Goal: Task Accomplishment & Management: Use online tool/utility

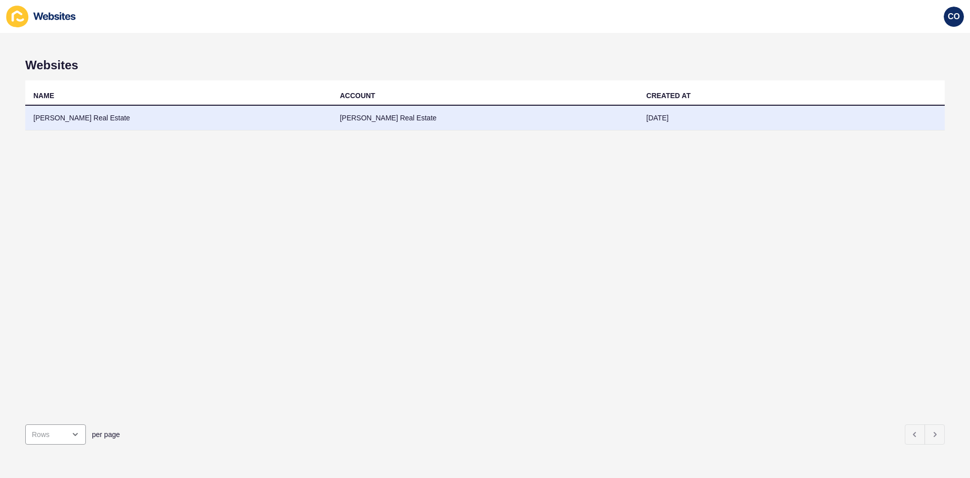
click at [69, 118] on td "[PERSON_NAME] Real Estate" at bounding box center [178, 118] width 307 height 25
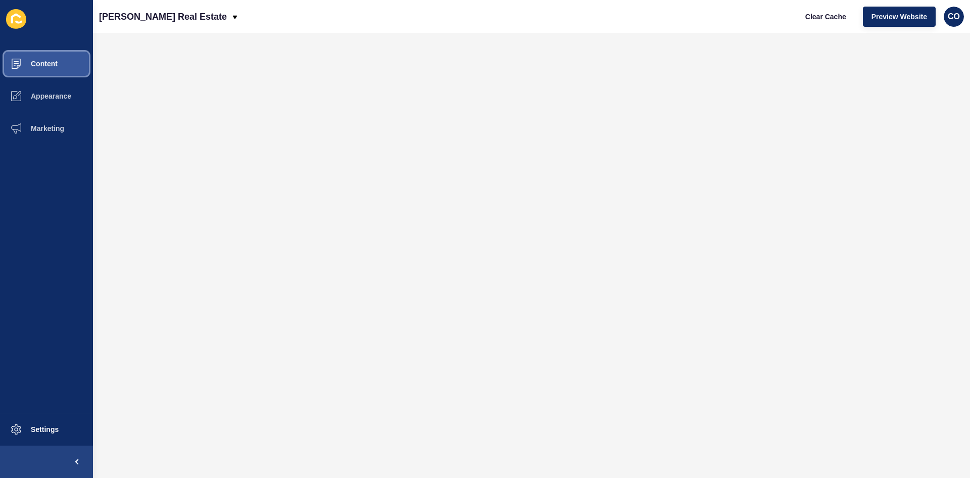
click at [73, 63] on button "Content" at bounding box center [46, 64] width 93 height 32
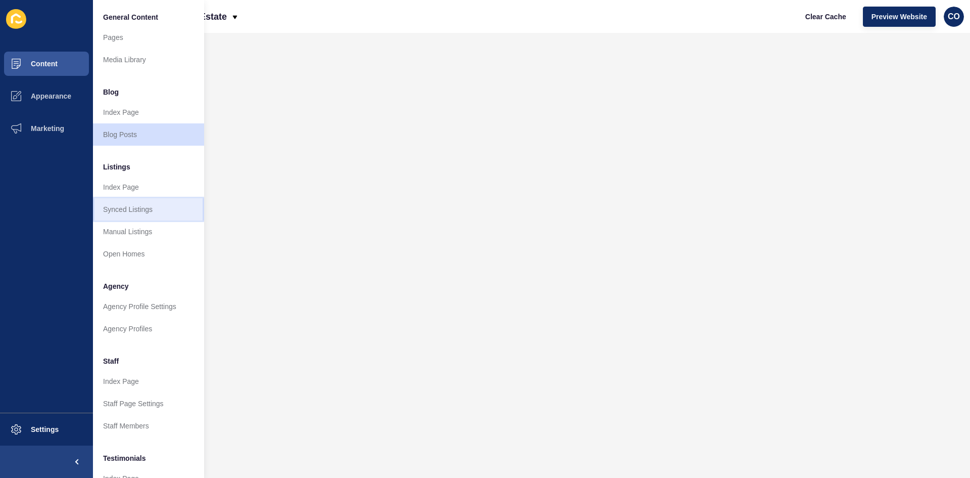
click at [133, 212] on link "Synced Listings" at bounding box center [148, 209] width 111 height 22
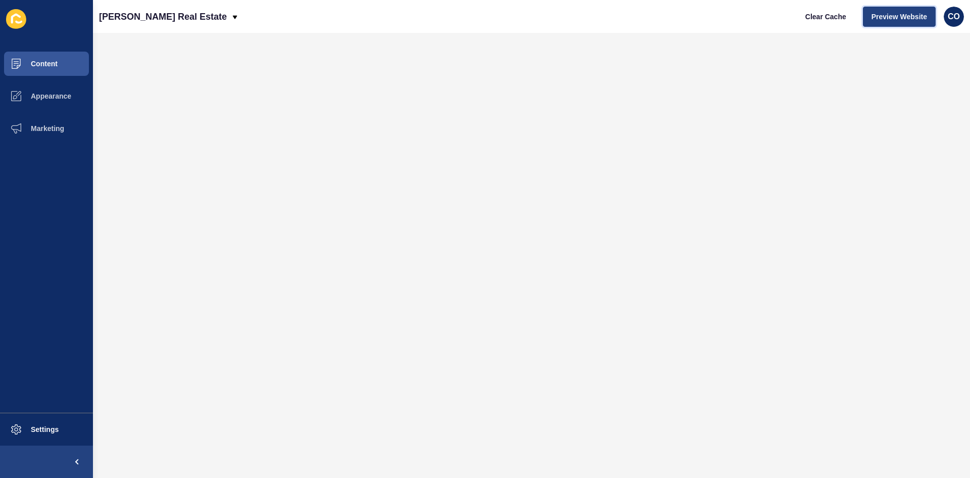
click at [776, 14] on span "Preview Website" at bounding box center [900, 17] width 56 height 10
click at [776, 16] on span "Clear Cache" at bounding box center [826, 17] width 41 height 10
click at [56, 368] on span "Settings" at bounding box center [28, 429] width 60 height 8
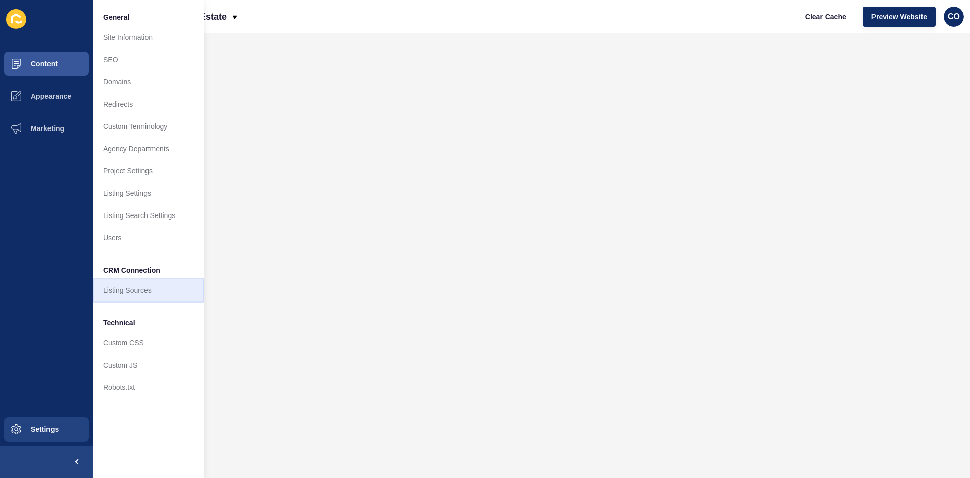
click at [134, 291] on link "Listing Sources" at bounding box center [148, 290] width 111 height 22
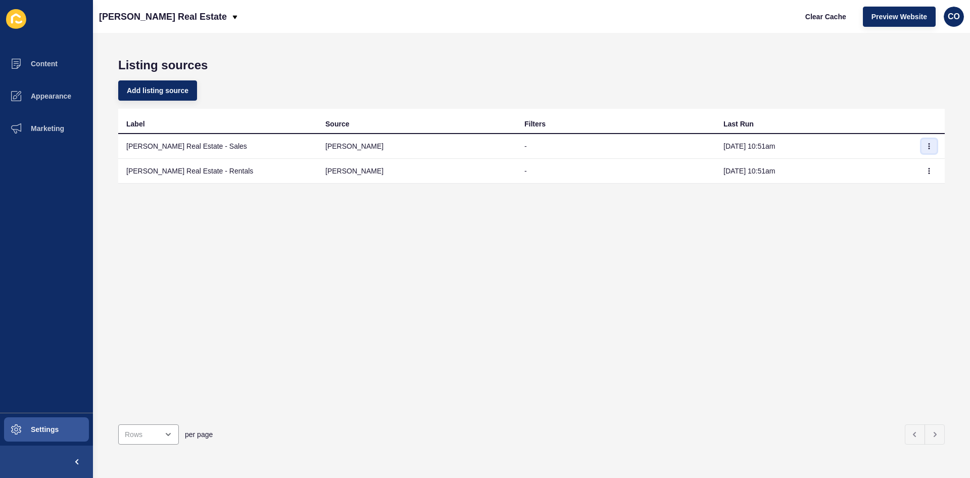
click at [776, 146] on icon "button" at bounding box center [929, 146] width 1 height 5
click at [776, 168] on link "Sync now" at bounding box center [894, 166] width 71 height 22
